Goal: Check status: Check status

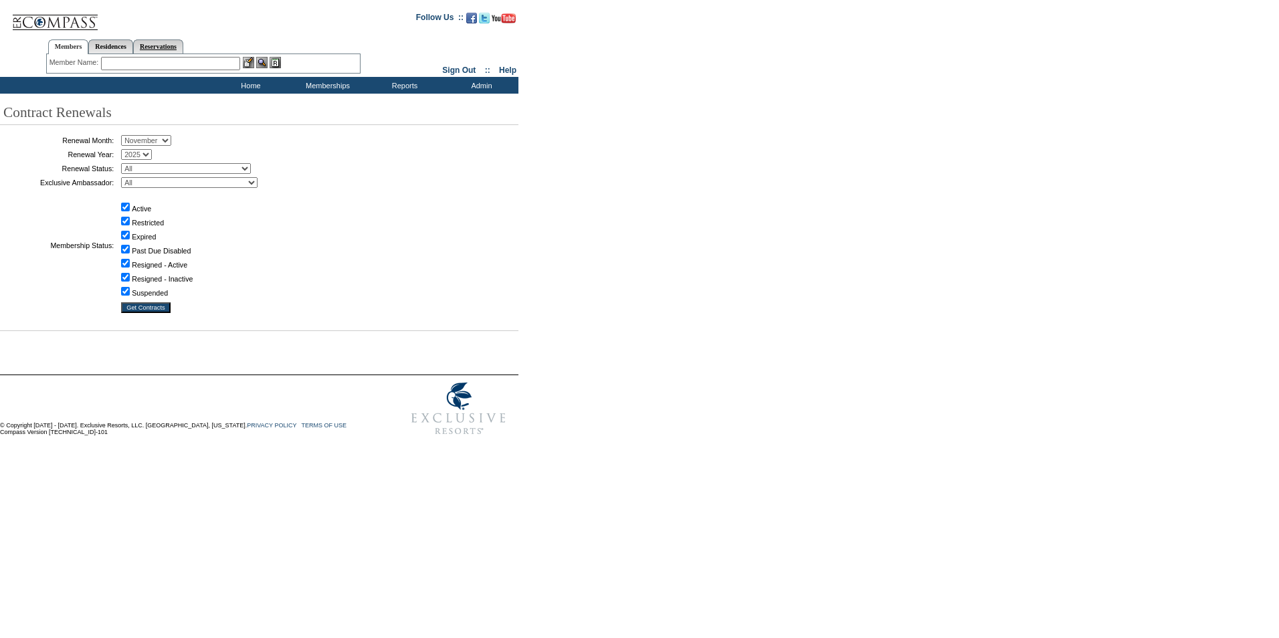
click at [163, 45] on link "Reservations" at bounding box center [158, 46] width 50 height 14
click at [114, 63] on input "text" at bounding box center [127, 63] width 59 height 13
paste input "1816490"
type input "1816490"
click at [169, 62] on img at bounding box center [164, 62] width 11 height 11
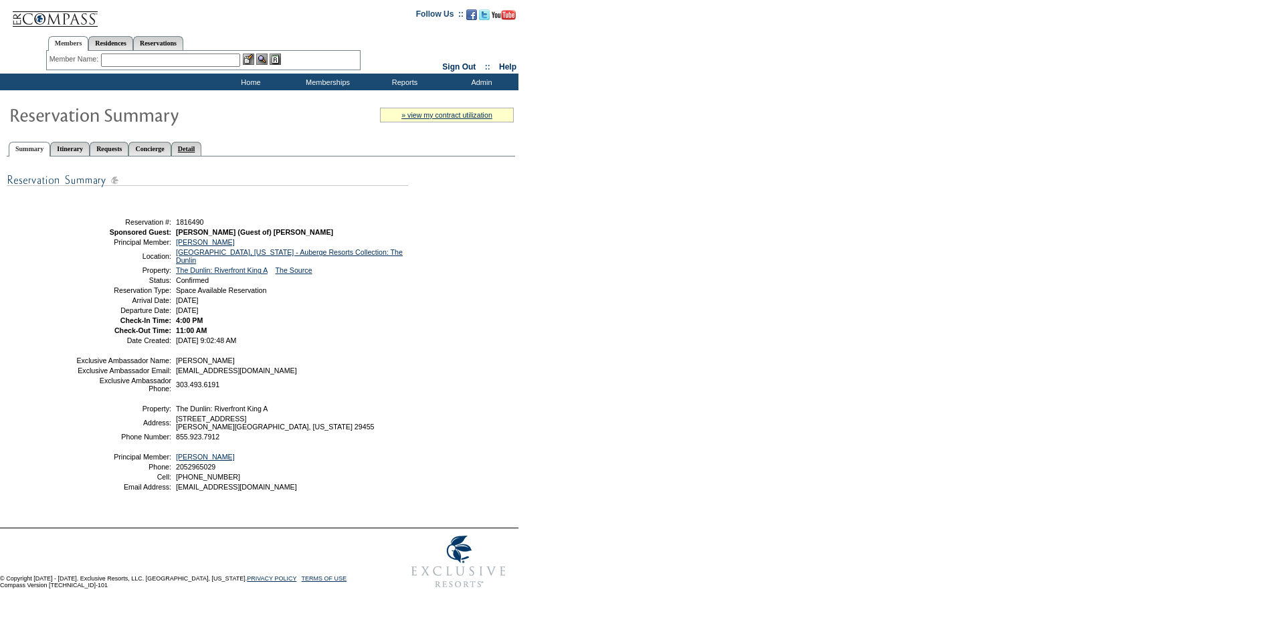
click at [202, 147] on link "Detail" at bounding box center [186, 149] width 31 height 14
